Goal: Browse casually: Explore the website without a specific task or goal

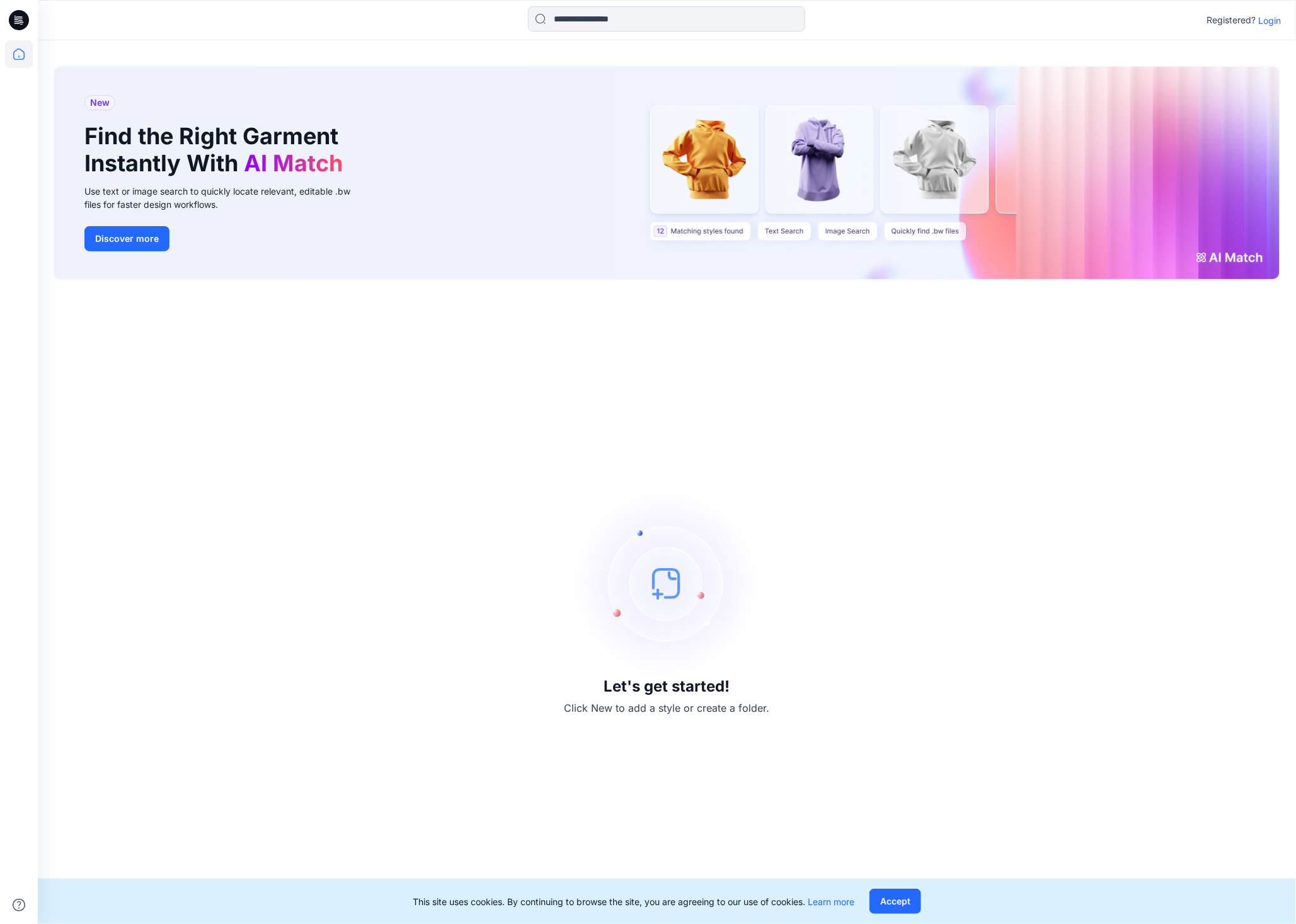
drag, startPoint x: 1264, startPoint y: 11, endPoint x: 1267, endPoint y: 21, distance: 10.4
click at [1263, 14] on p "Login" at bounding box center [1270, 21] width 23 height 13
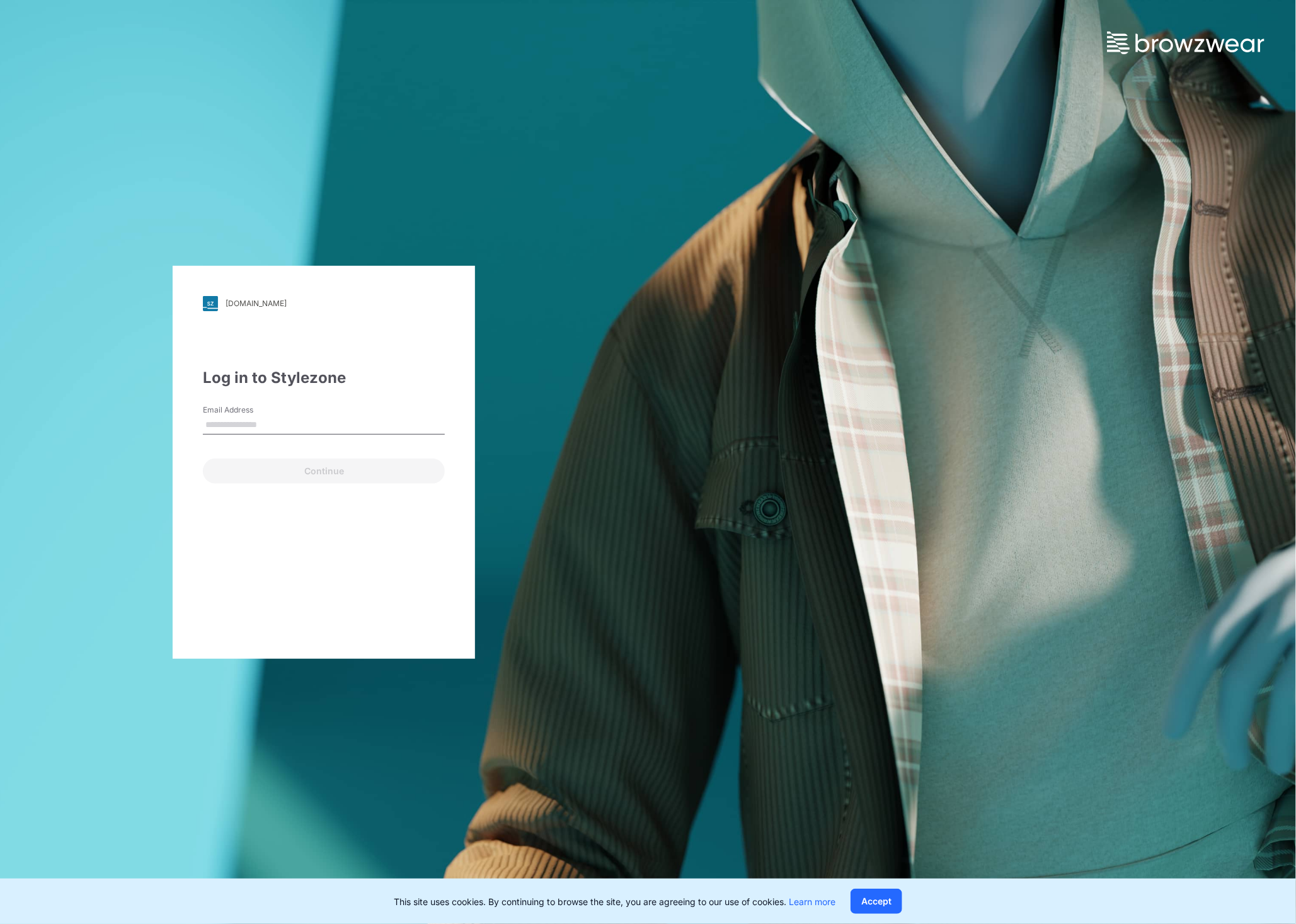
type input "**********"
drag, startPoint x: 319, startPoint y: 467, endPoint x: 326, endPoint y: 467, distance: 7.0
click at [319, 467] on button "Continue" at bounding box center [324, 471] width 242 height 25
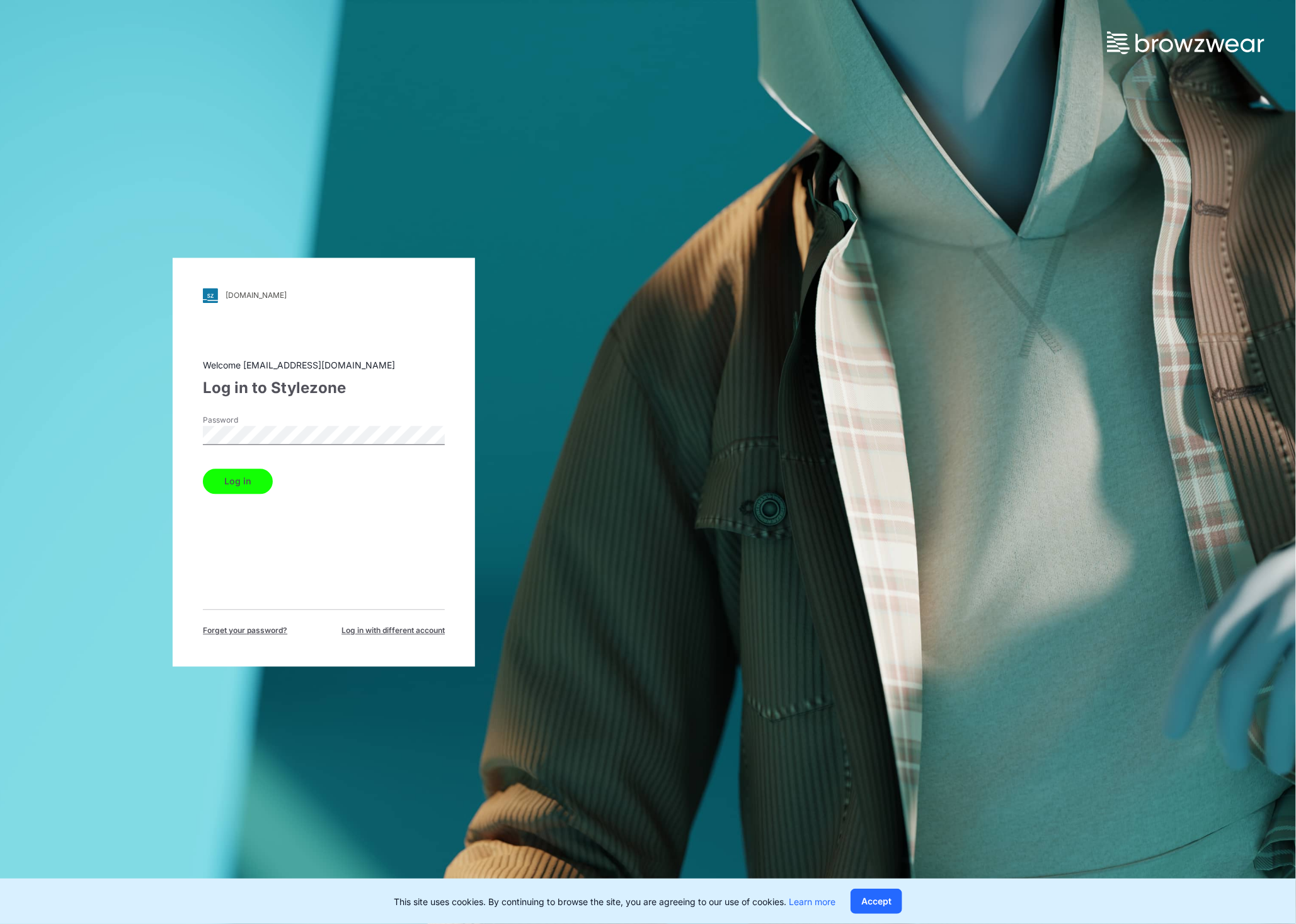
click at [241, 493] on button "Log in" at bounding box center [238, 481] width 70 height 25
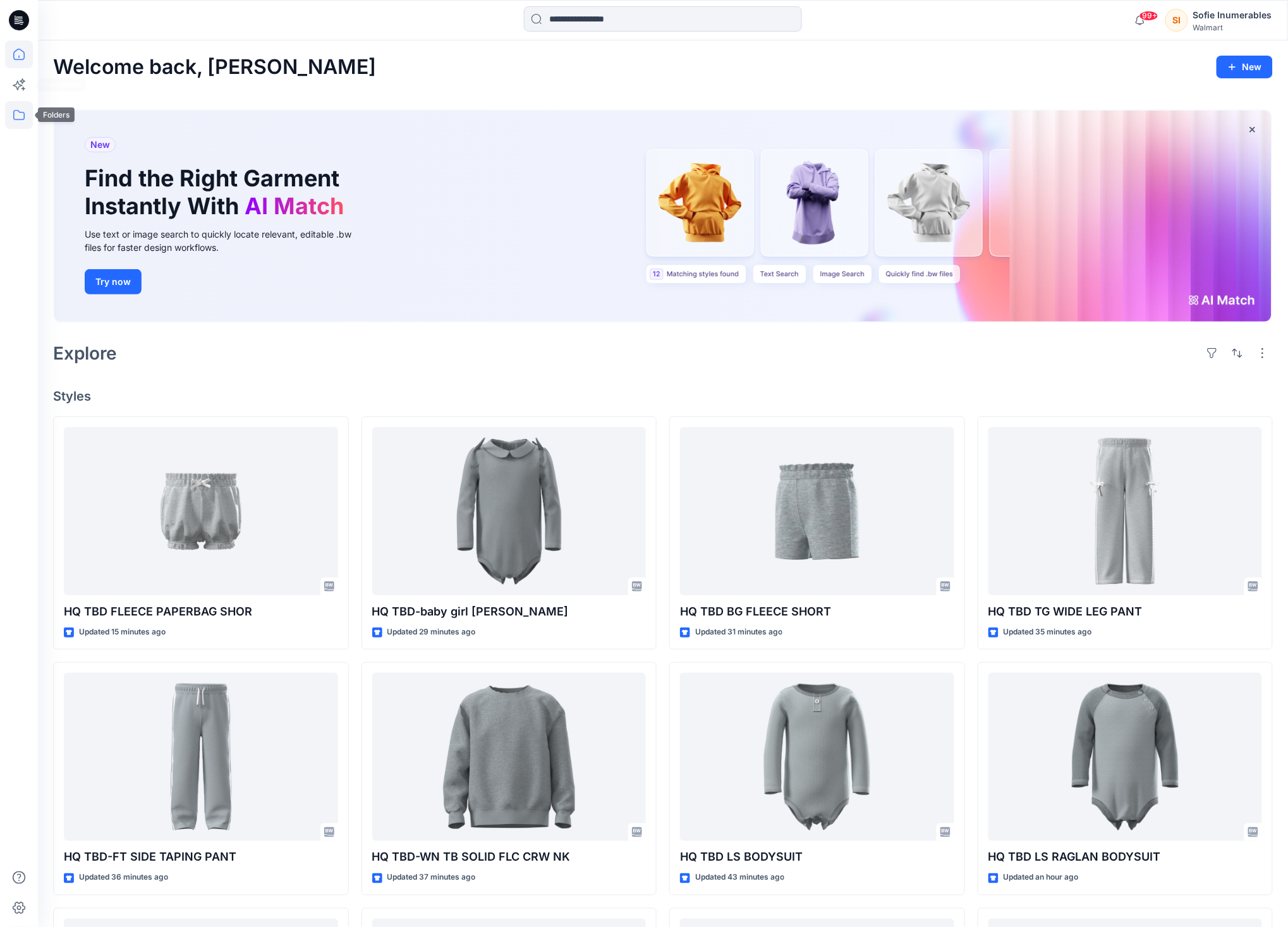
click at [18, 108] on icon at bounding box center [19, 115] width 28 height 28
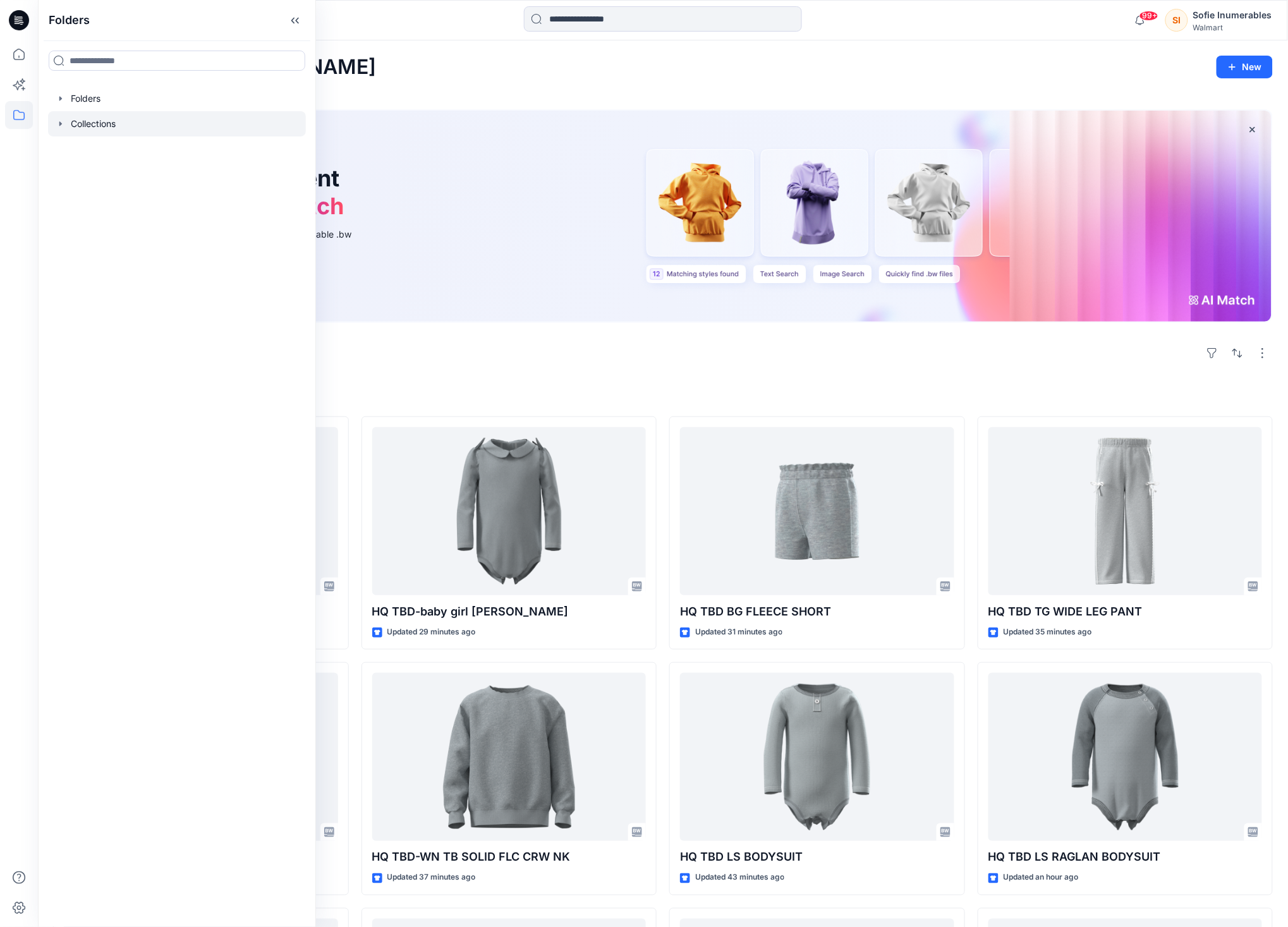
click at [101, 128] on div at bounding box center [177, 124] width 258 height 25
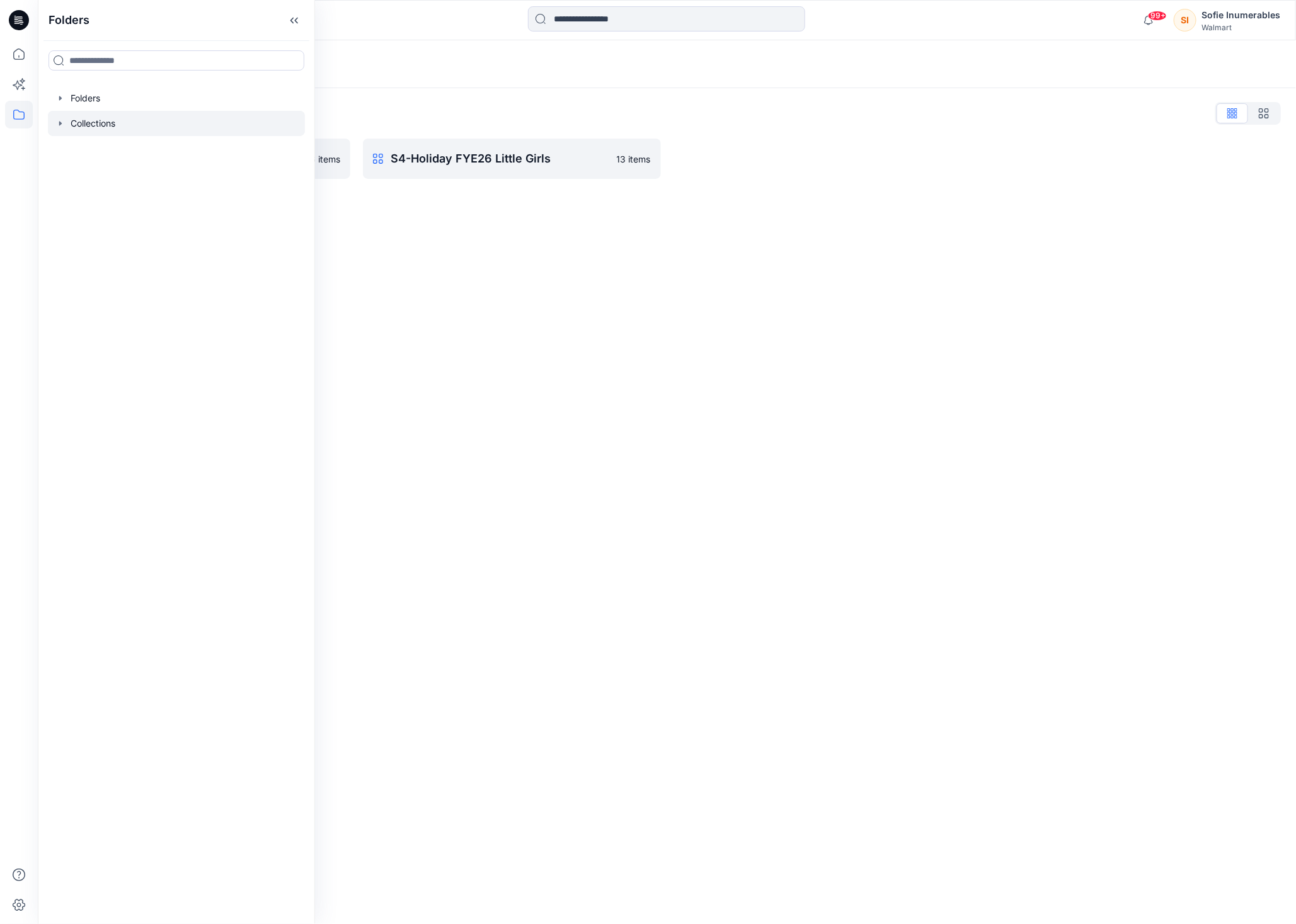
click at [65, 128] on icon "button" at bounding box center [61, 124] width 10 height 10
click at [60, 103] on icon "button" at bounding box center [61, 98] width 10 height 10
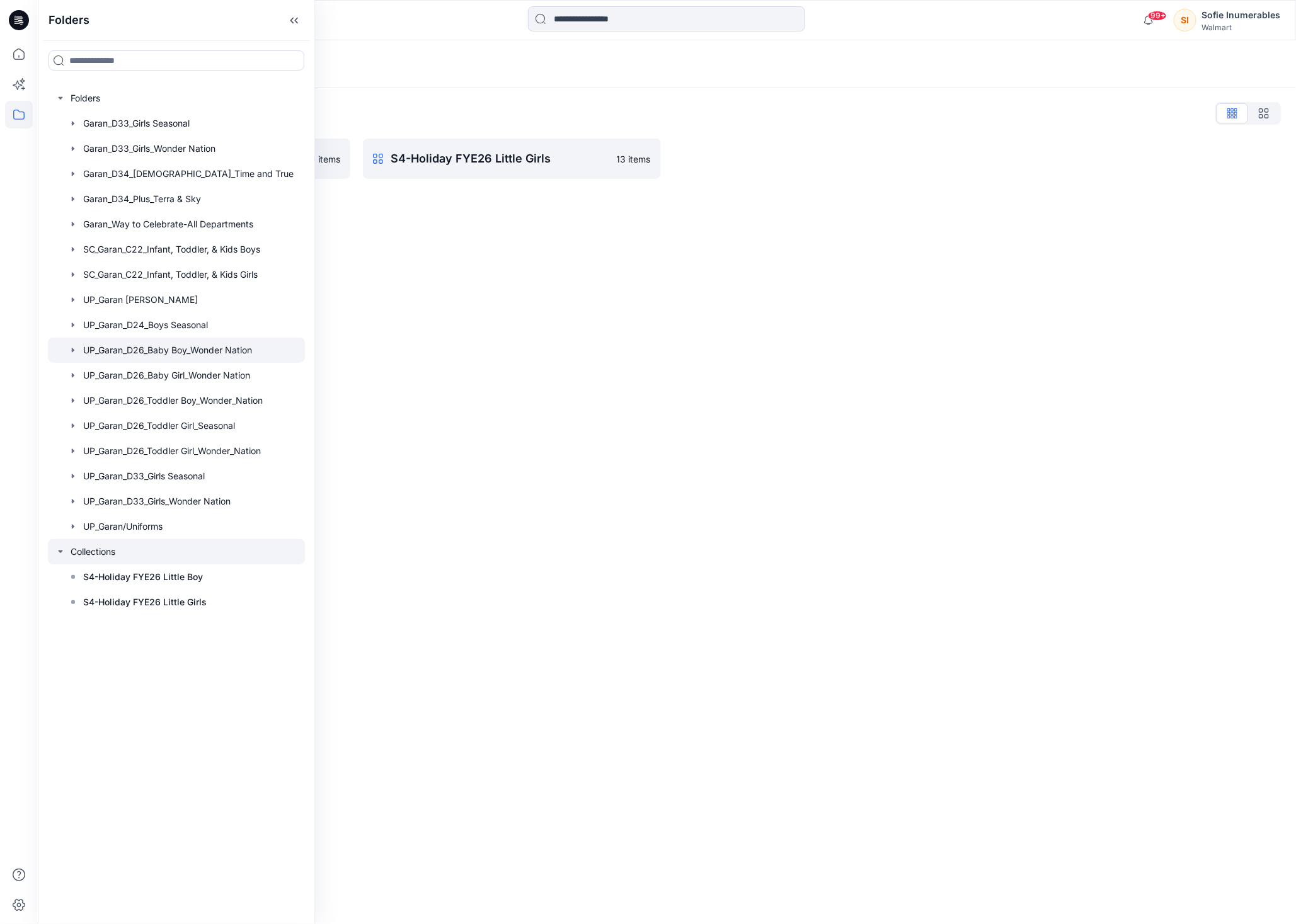
click at [78, 356] on icon "button" at bounding box center [73, 351] width 10 height 10
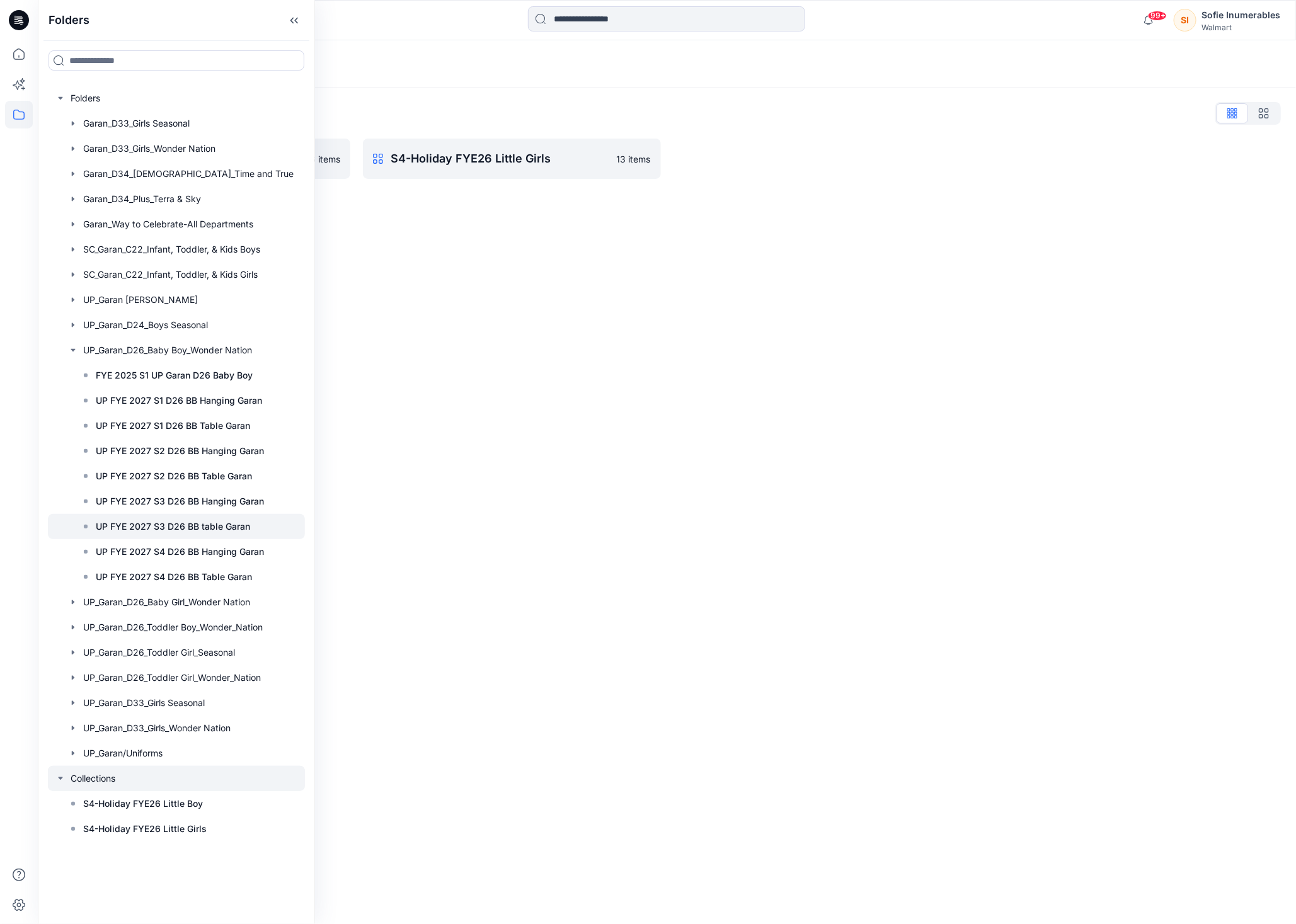
click at [166, 539] on div at bounding box center [176, 527] width 257 height 25
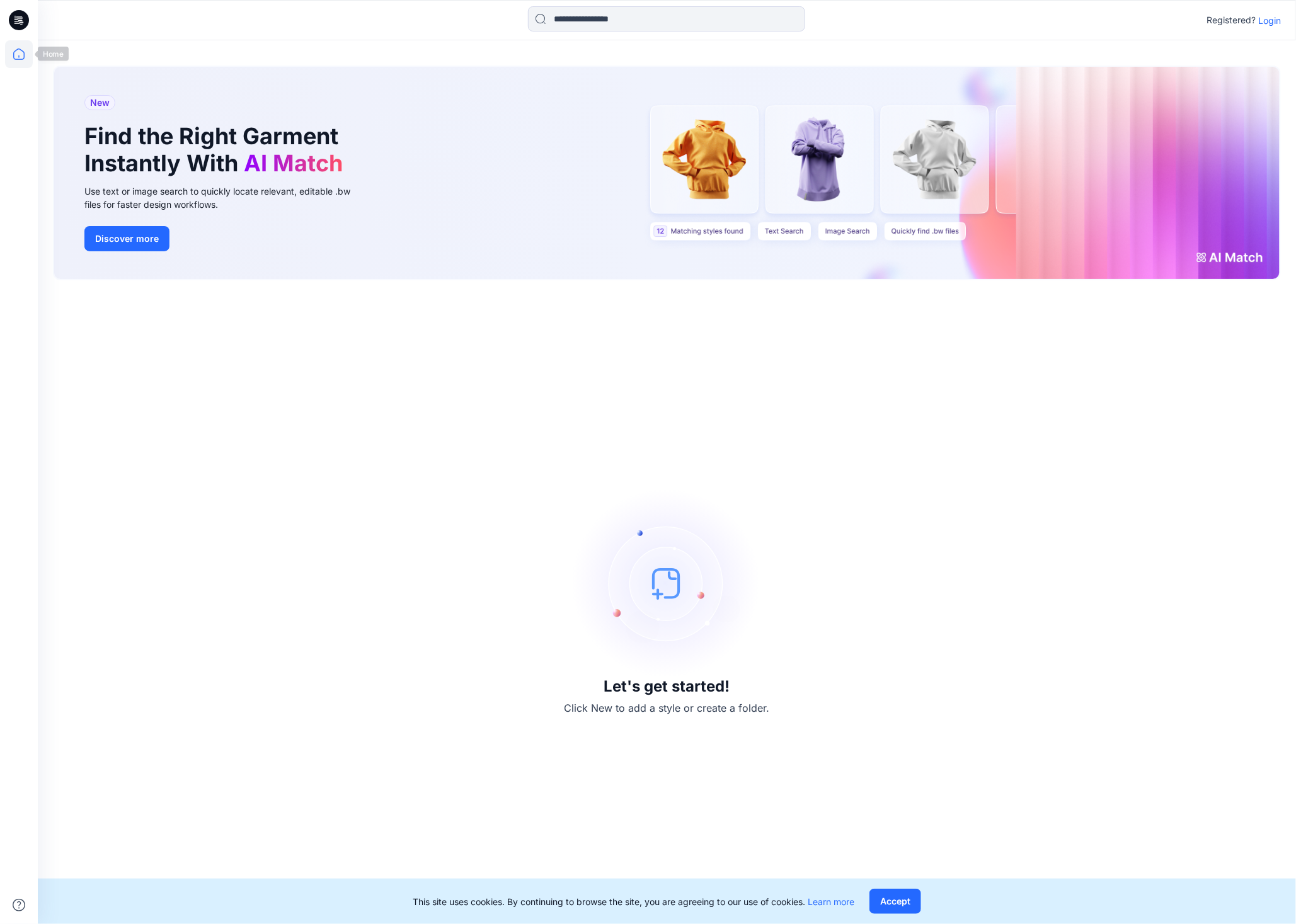
click at [24, 57] on icon at bounding box center [18, 54] width 11 height 11
click at [26, 56] on icon at bounding box center [19, 54] width 28 height 28
click at [22, 62] on icon at bounding box center [19, 54] width 28 height 28
click at [19, 20] on icon at bounding box center [18, 20] width 20 height 40
click at [19, 50] on icon at bounding box center [19, 54] width 28 height 28
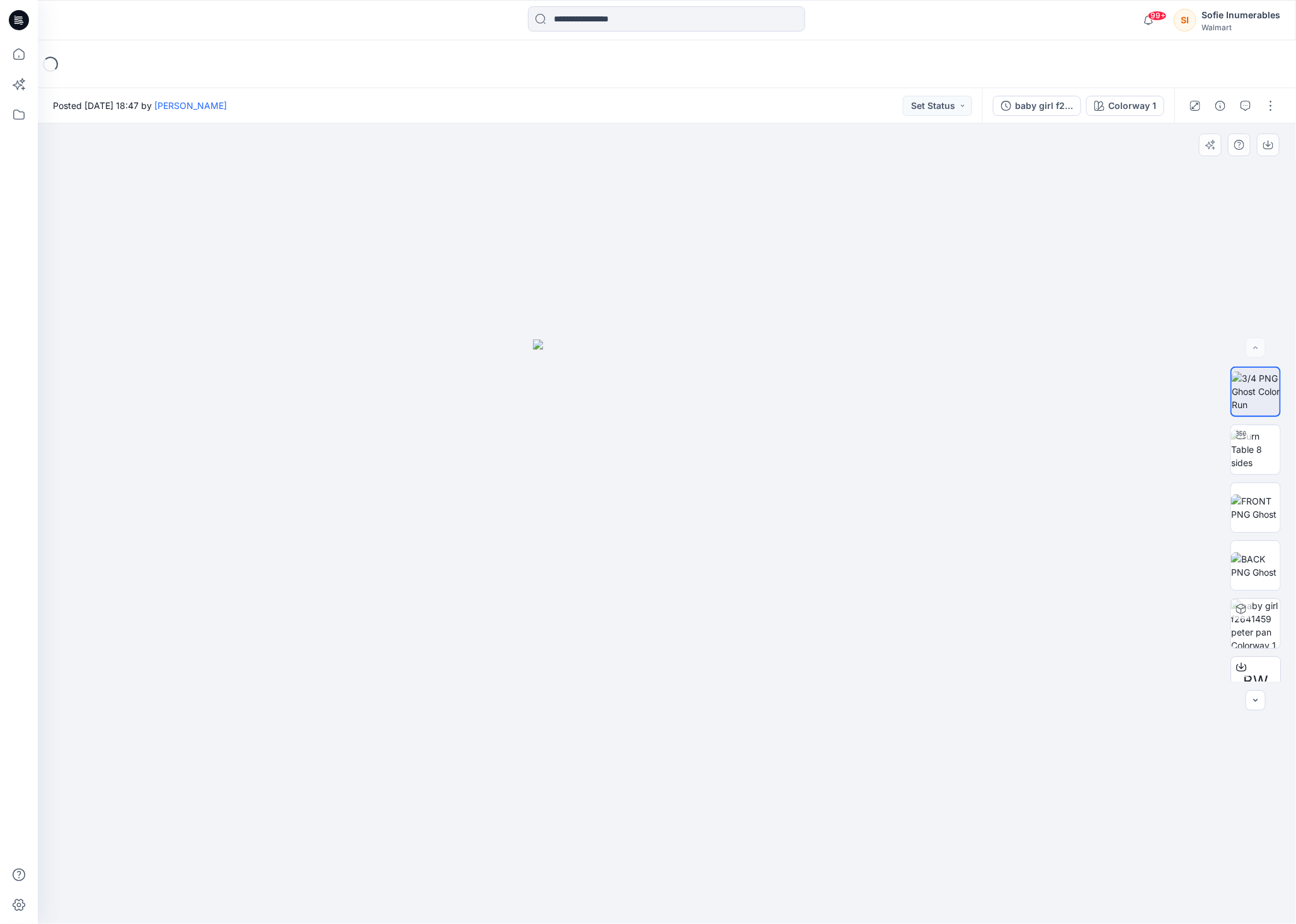
drag, startPoint x: 733, startPoint y: 412, endPoint x: 660, endPoint y: 473, distance: 95.1
click at [646, 473] on img at bounding box center [667, 632] width 268 height 585
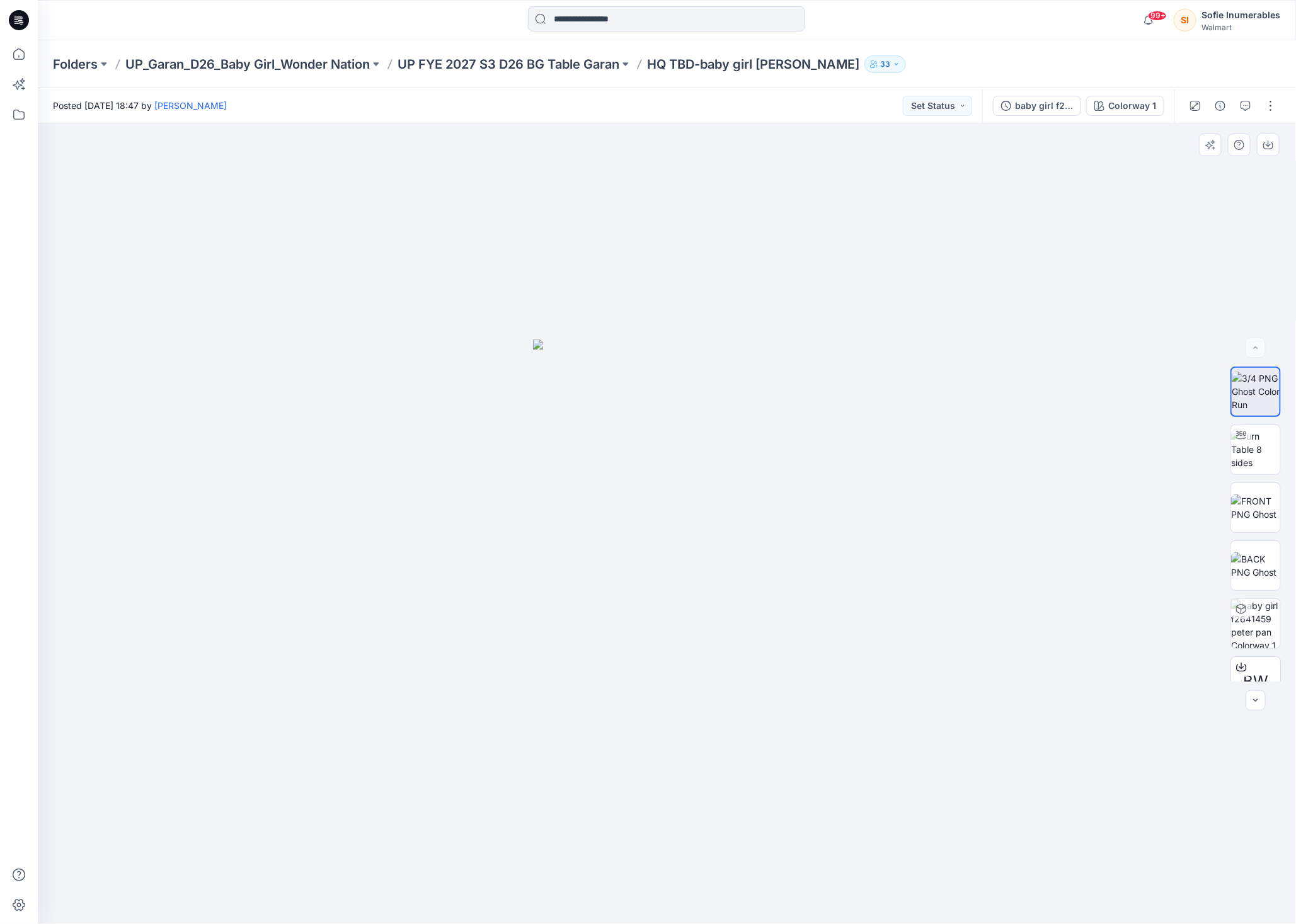
drag, startPoint x: 794, startPoint y: 570, endPoint x: 806, endPoint y: 579, distance: 15.0
click at [794, 575] on img at bounding box center [667, 632] width 268 height 585
click at [1275, 456] on img at bounding box center [1256, 450] width 49 height 40
drag, startPoint x: 765, startPoint y: 476, endPoint x: 453, endPoint y: 480, distance: 312.0
click at [405, 488] on div at bounding box center [667, 524] width 1259 height 801
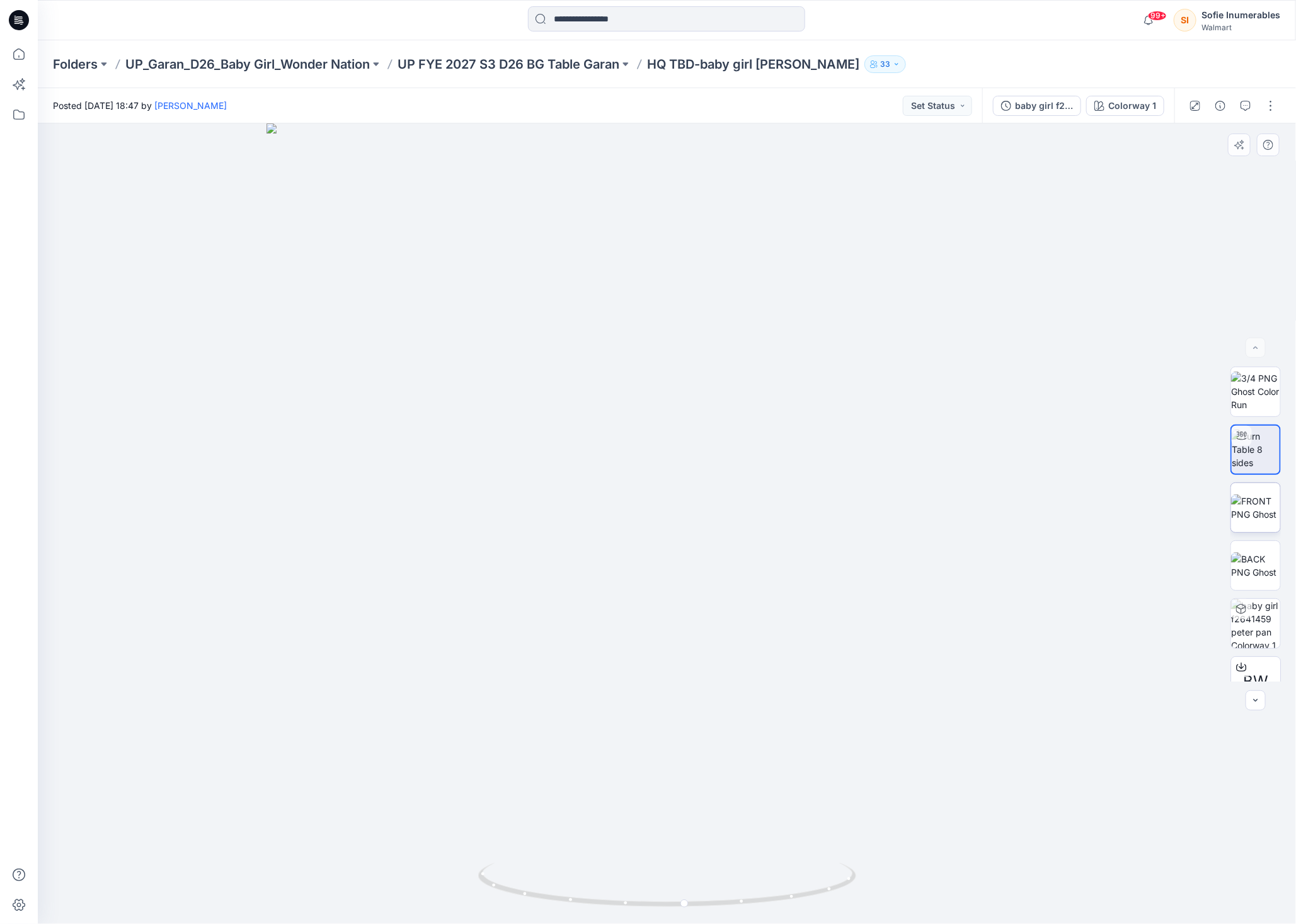
drag, startPoint x: 1276, startPoint y: 512, endPoint x: 1272, endPoint y: 521, distance: 9.8
click at [1275, 513] on div at bounding box center [1256, 507] width 51 height 51
click at [1253, 552] on img at bounding box center [1256, 565] width 49 height 26
click at [1254, 395] on img at bounding box center [1256, 392] width 49 height 40
click at [1242, 571] on img at bounding box center [1256, 565] width 49 height 26
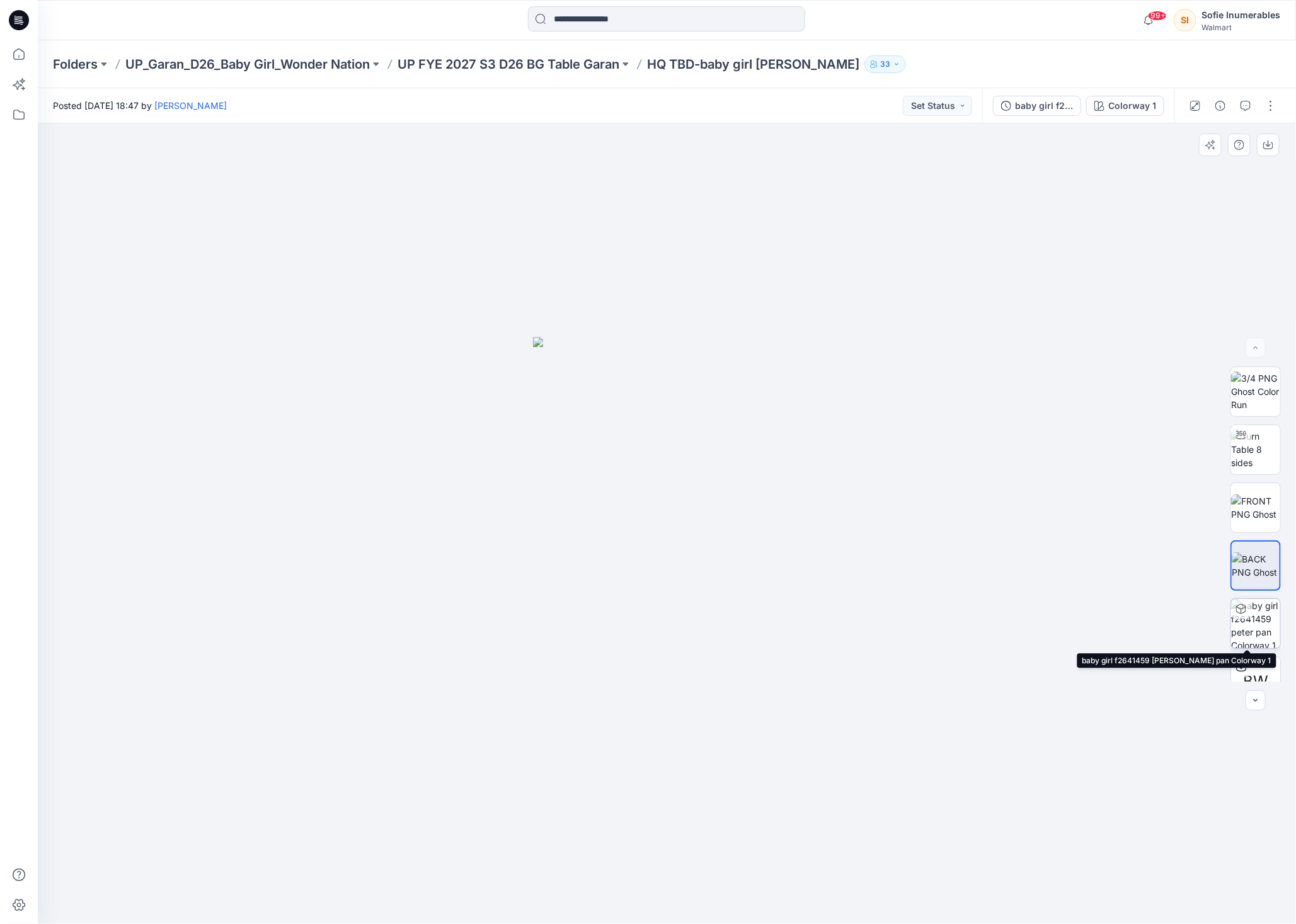
click at [1242, 617] on div at bounding box center [1241, 609] width 20 height 20
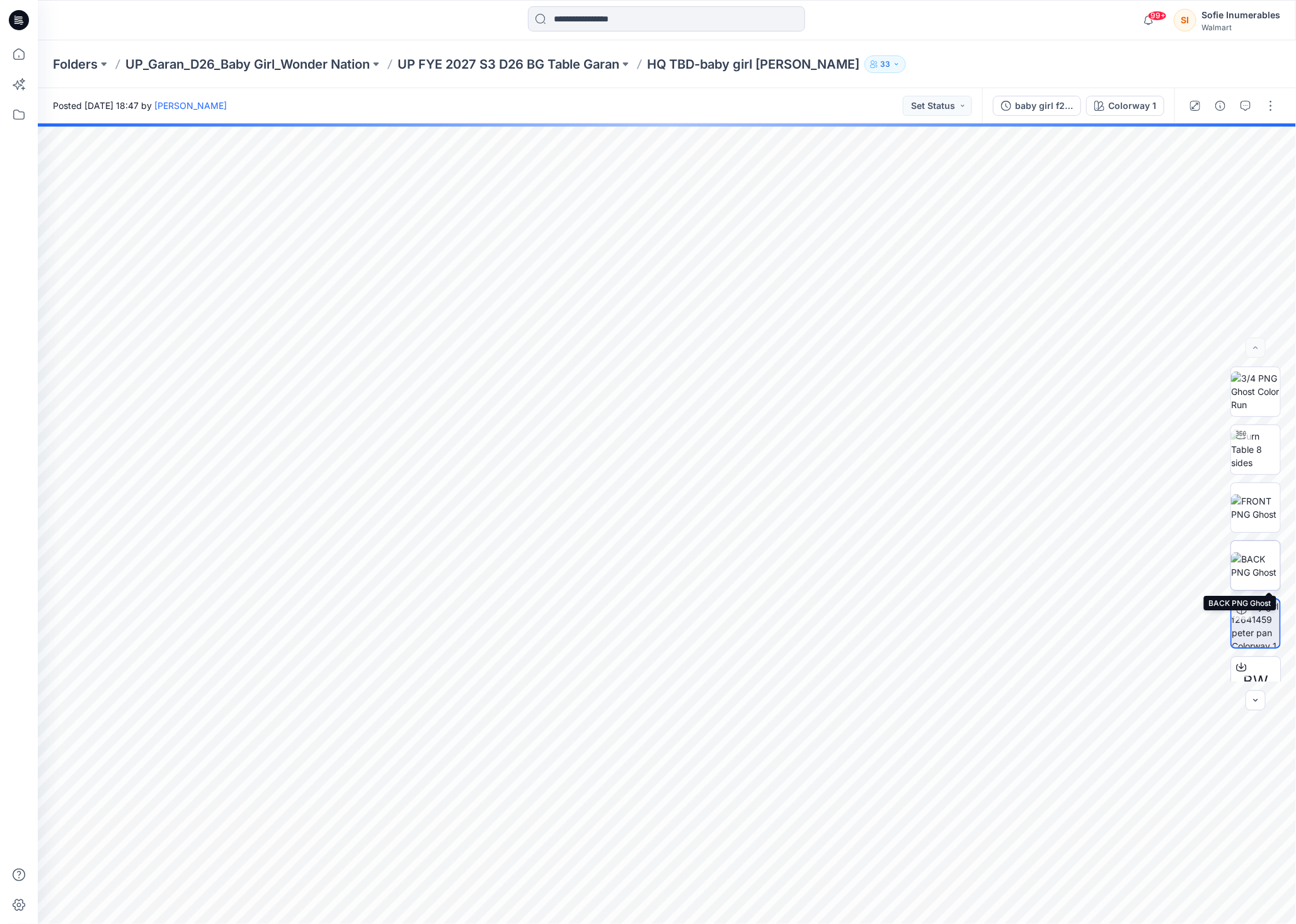
click at [1262, 557] on img at bounding box center [1256, 565] width 49 height 26
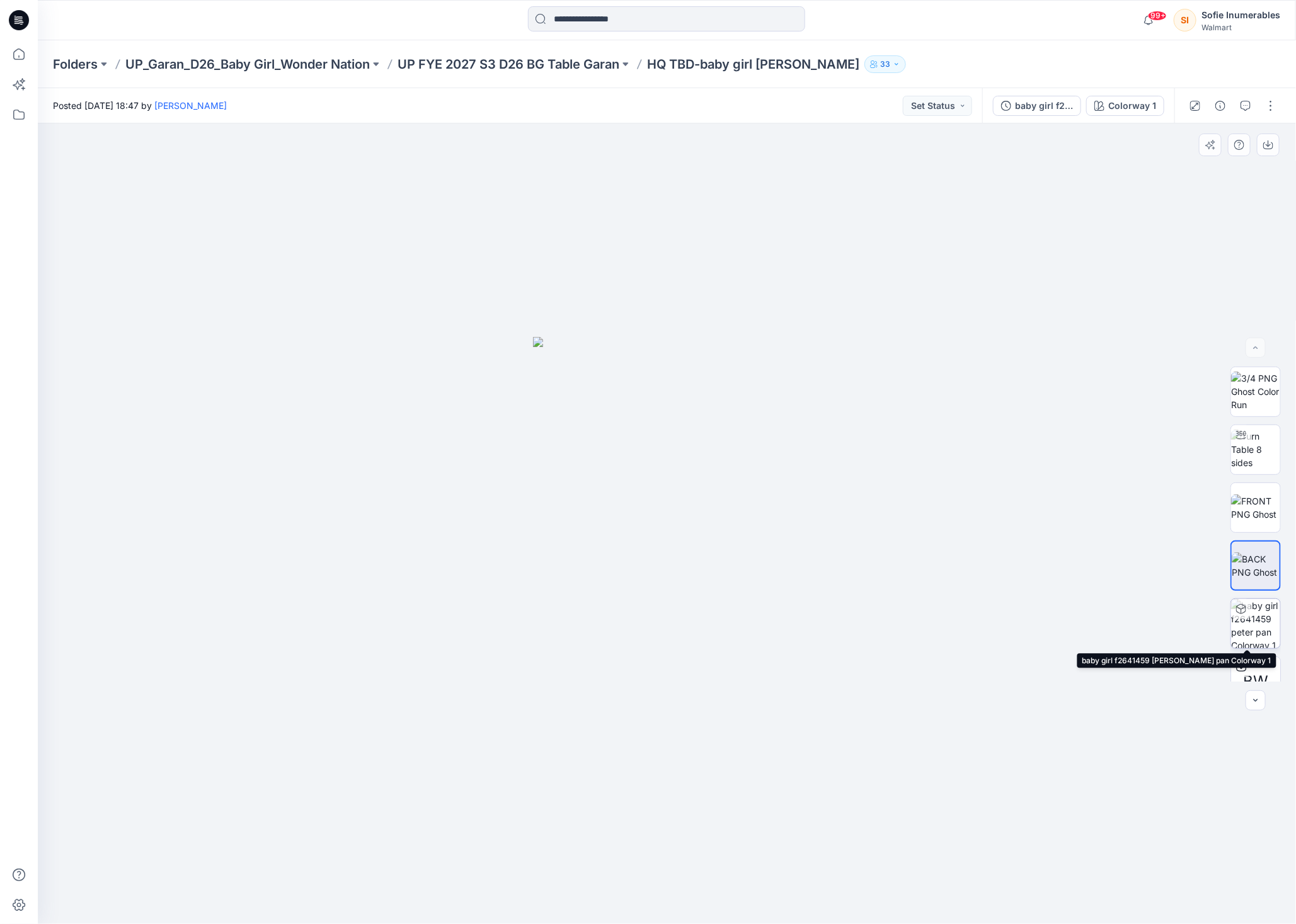
click at [1247, 617] on img at bounding box center [1256, 623] width 49 height 49
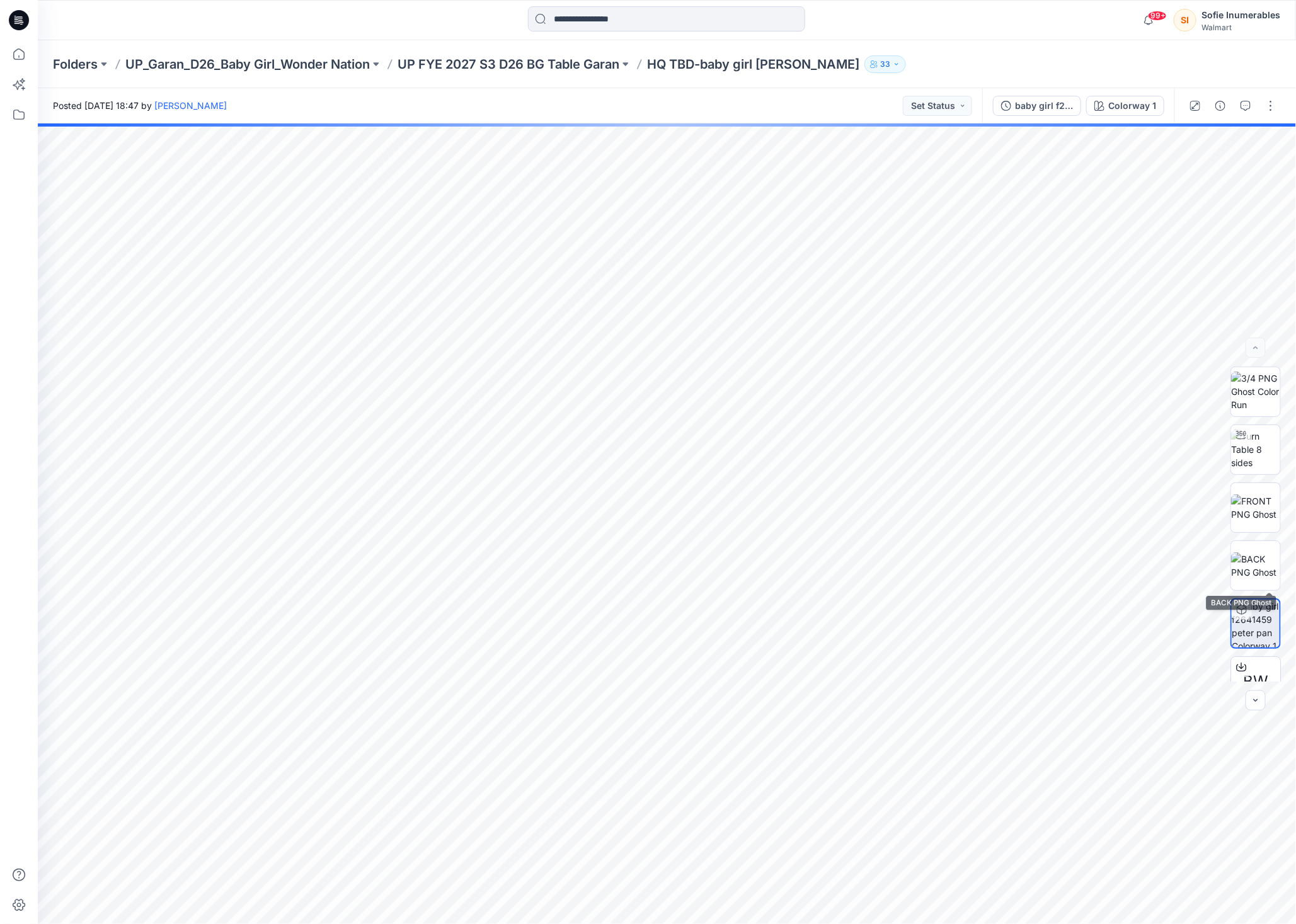
click at [1253, 537] on div "BW" at bounding box center [1256, 524] width 51 height 315
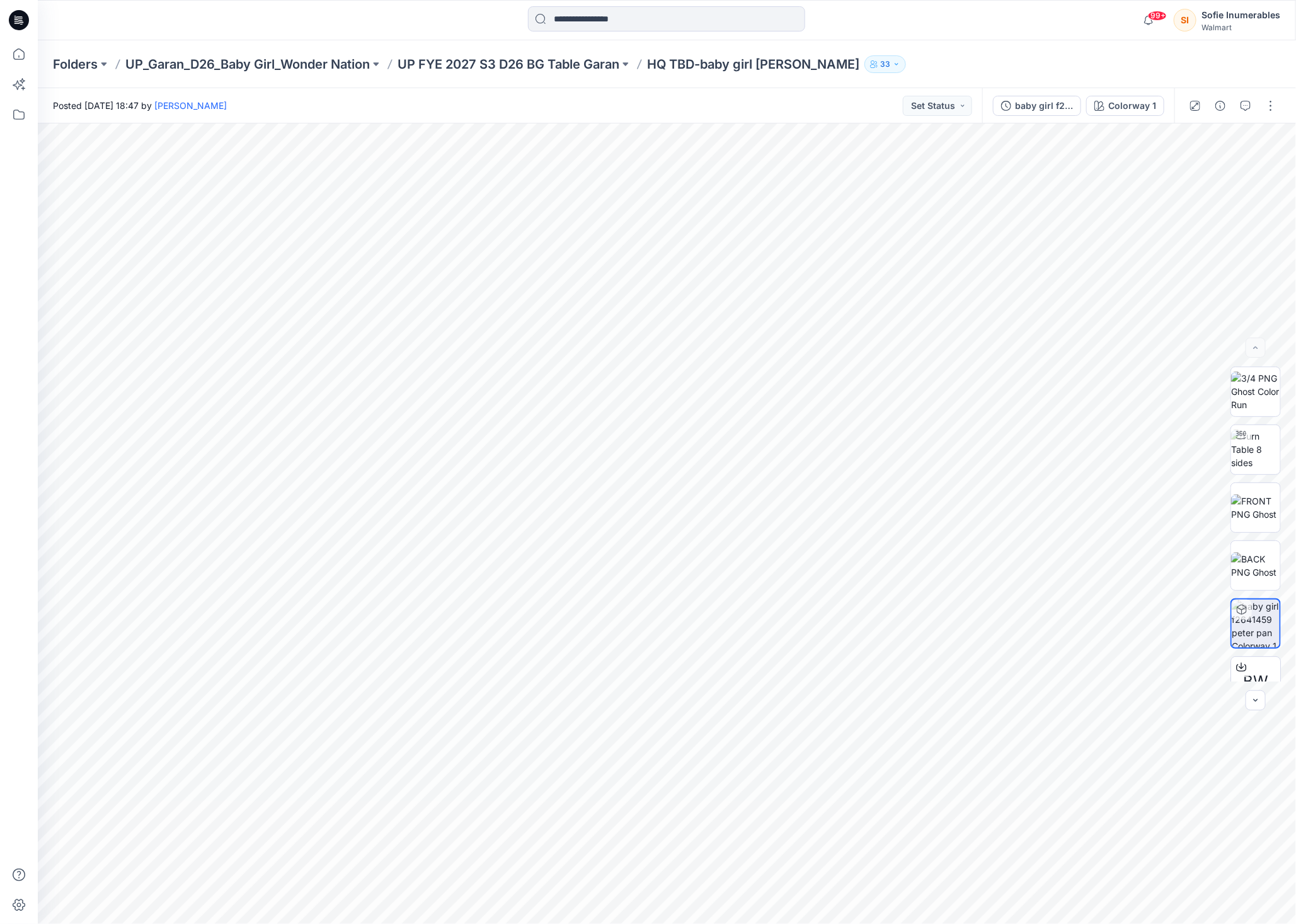
click at [1259, 479] on div "BW" at bounding box center [1256, 524] width 51 height 315
drag, startPoint x: 1260, startPoint y: 445, endPoint x: 1259, endPoint y: 418, distance: 27.0
click at [1259, 447] on img at bounding box center [1256, 450] width 49 height 40
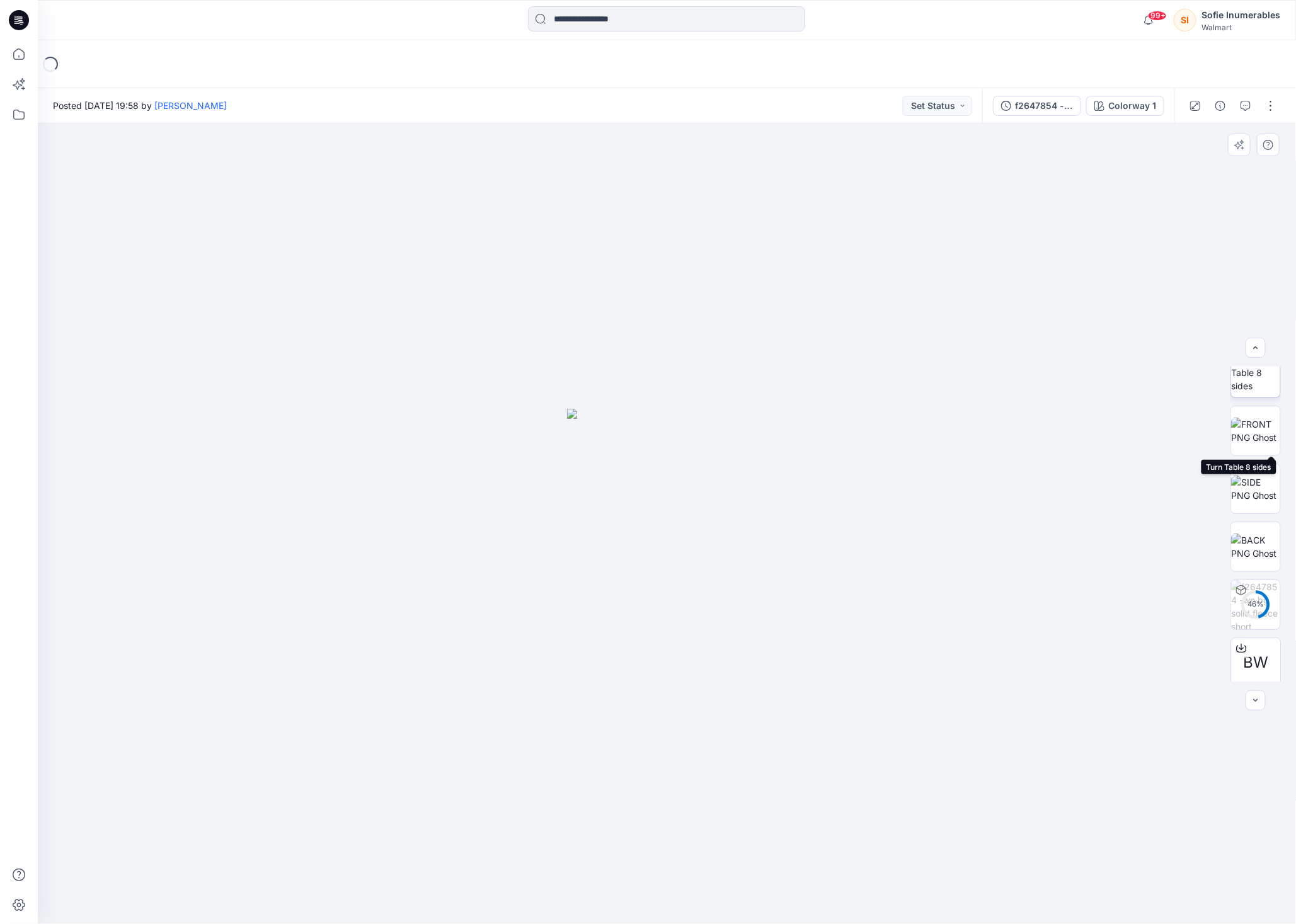
scroll to position [83, 0]
